Goal: Communication & Community: Answer question/provide support

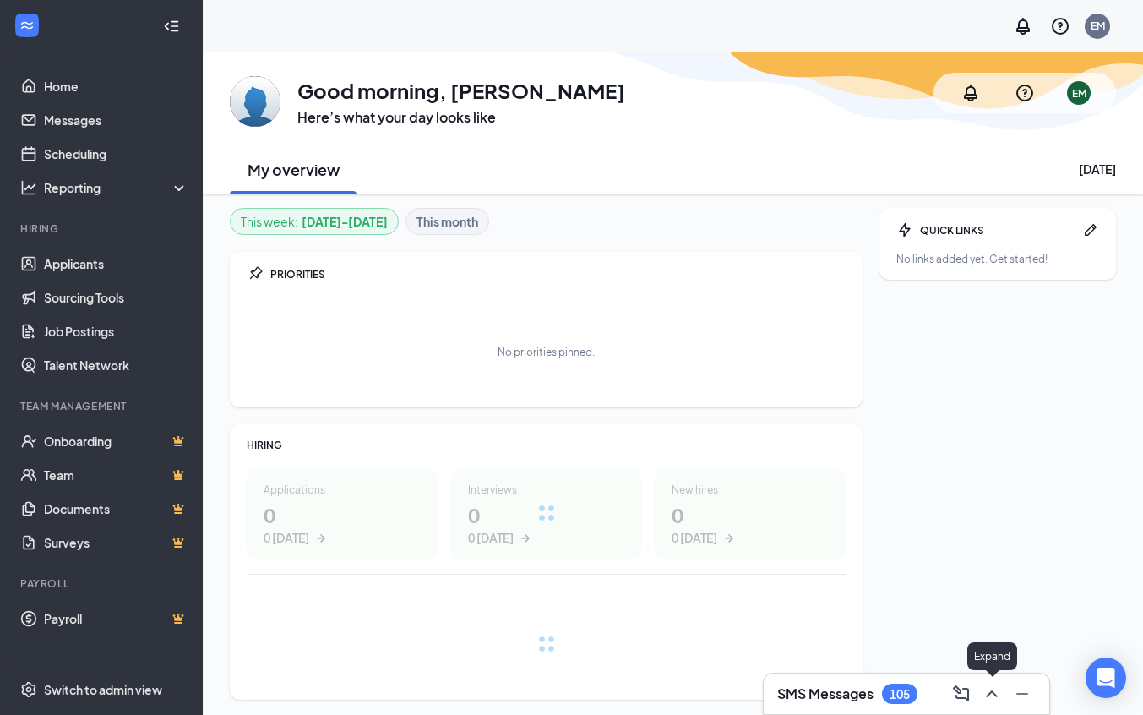
click at [995, 691] on icon "ChevronUp" at bounding box center [992, 694] width 20 height 20
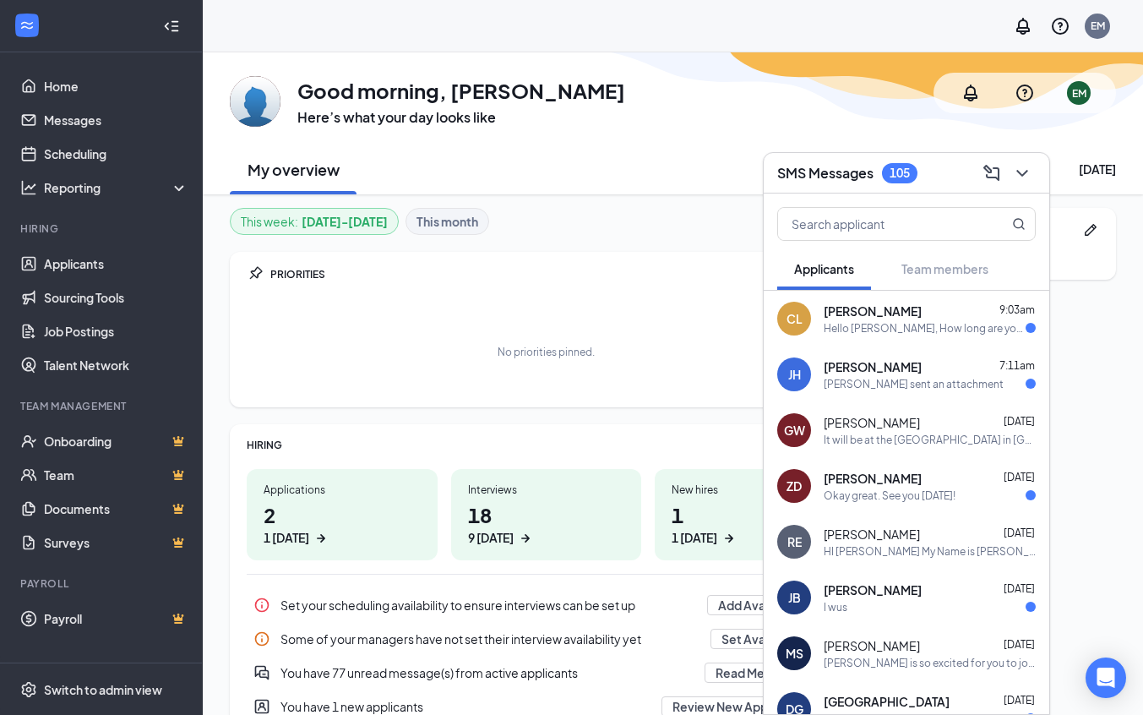
click at [930, 328] on div "Hello [PERSON_NAME], How long are you available [DATE]. Im buying a car [DATE] …" at bounding box center [925, 328] width 202 height 14
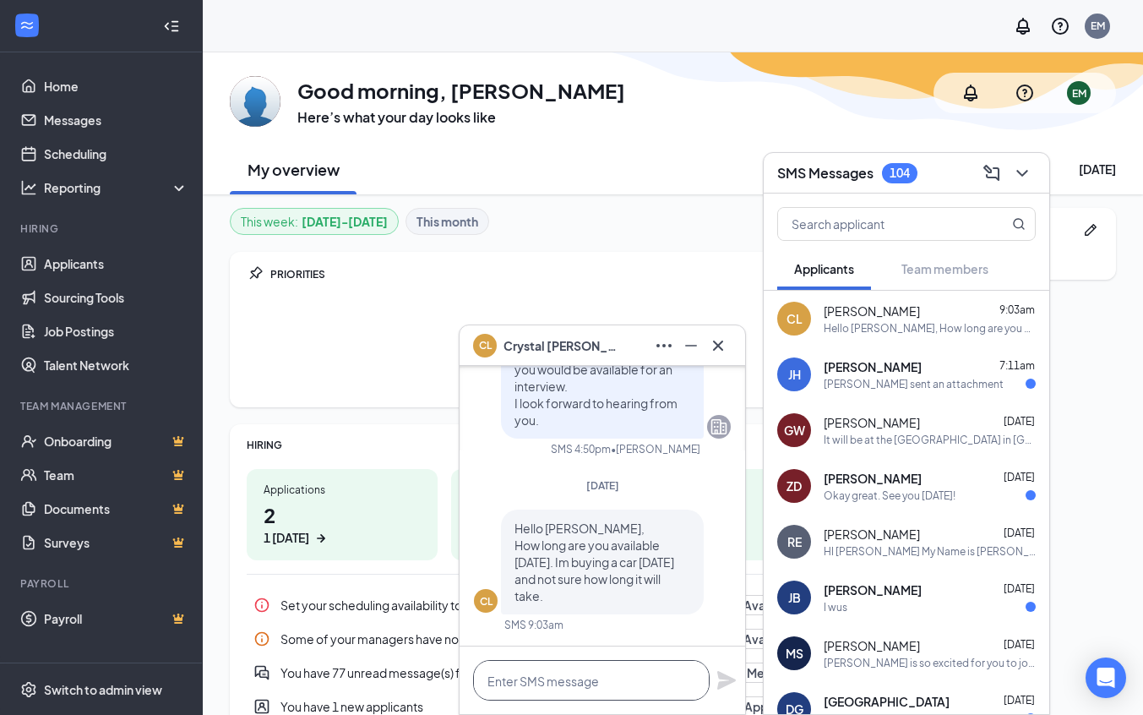
click at [531, 680] on textarea at bounding box center [591, 680] width 237 height 41
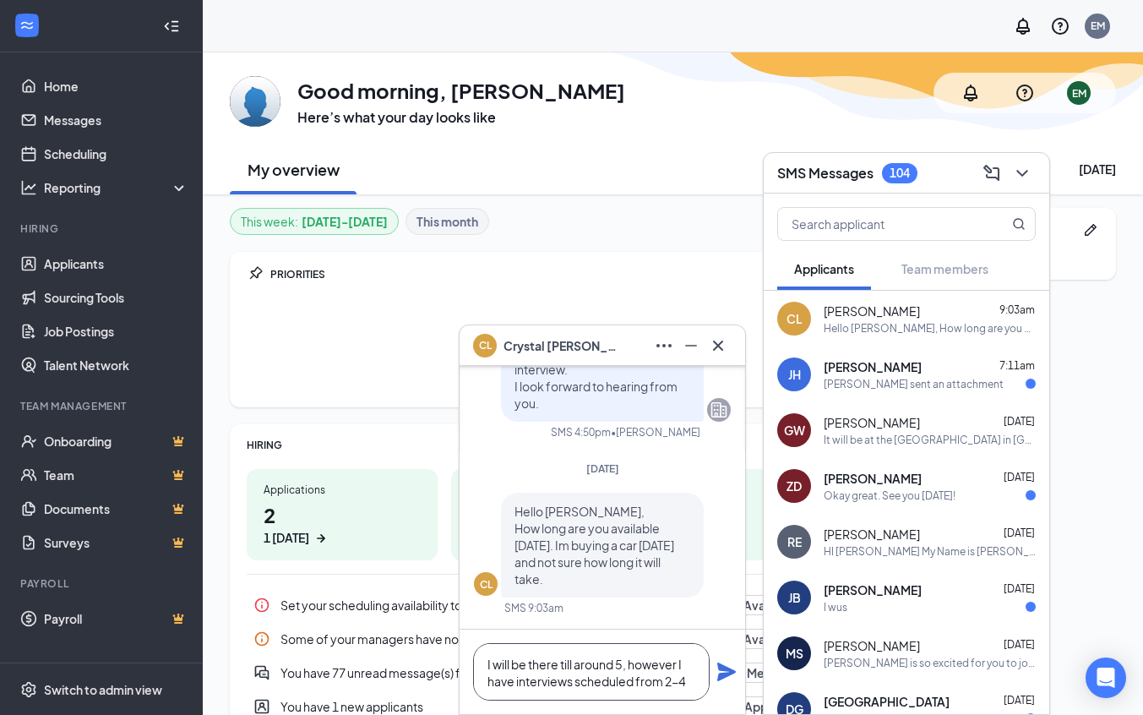
type textarea "I will be there till around 5, however I have interviews scheduled from 2-4"
click at [727, 678] on icon "Plane" at bounding box center [727, 672] width 20 height 20
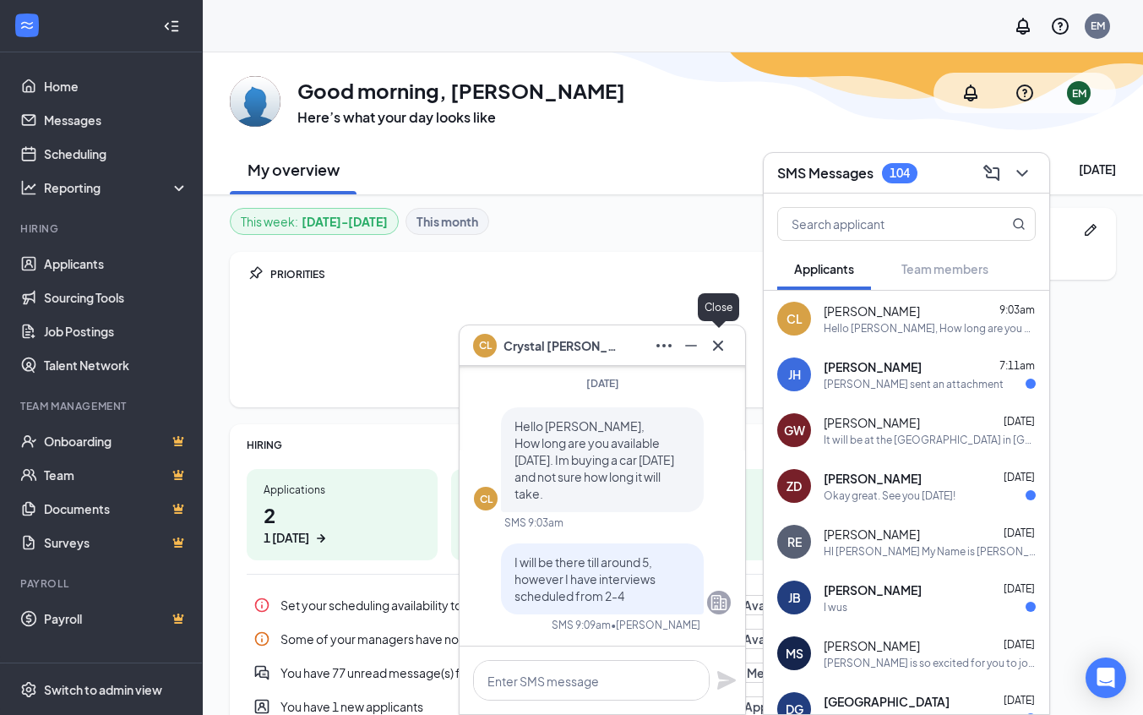
click at [722, 341] on icon "Cross" at bounding box center [718, 345] width 10 height 10
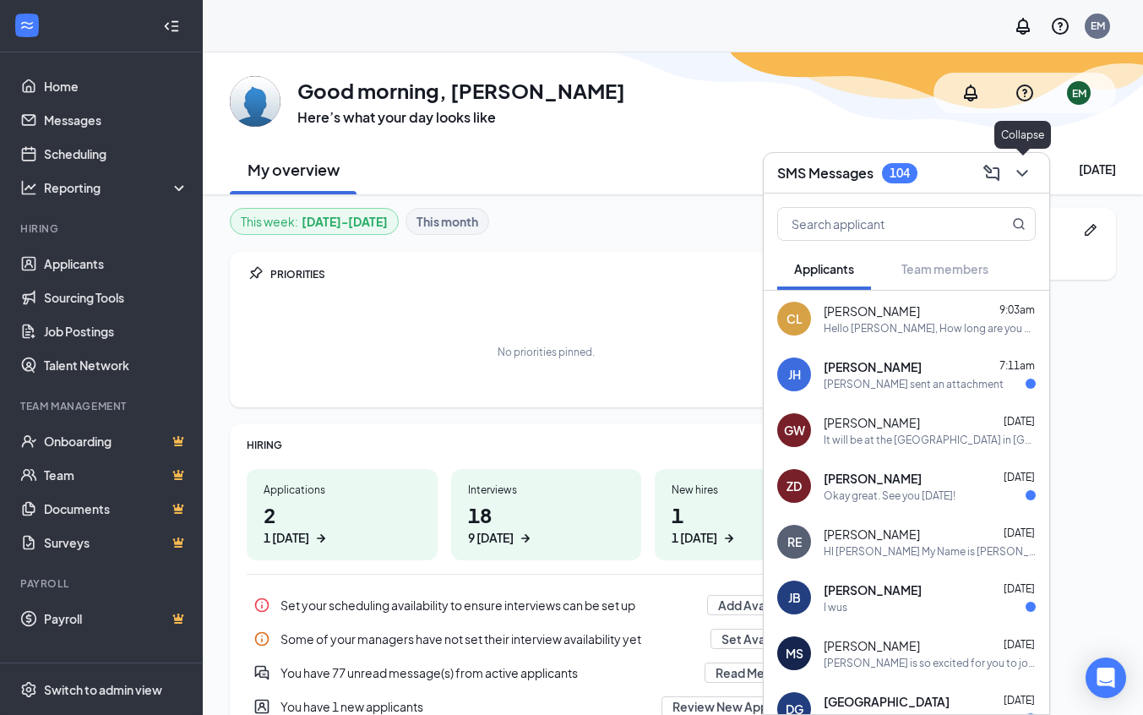
click at [1027, 181] on icon "ChevronDown" at bounding box center [1022, 173] width 20 height 20
